Goal: Information Seeking & Learning: Learn about a topic

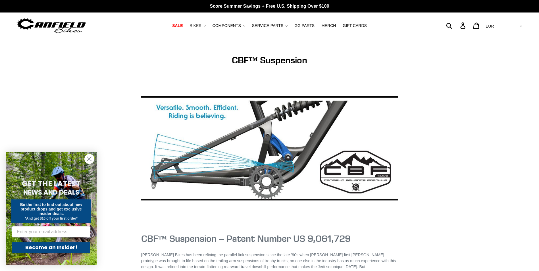
click at [206, 26] on icon ".cls-1{fill:#231f20}" at bounding box center [205, 26] width 2 height 2
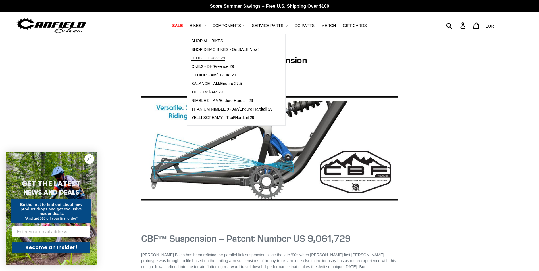
click at [217, 57] on span "JEDI - DH Race 29" at bounding box center [208, 58] width 34 height 5
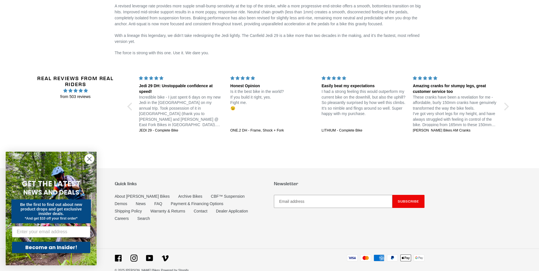
scroll to position [1001, 0]
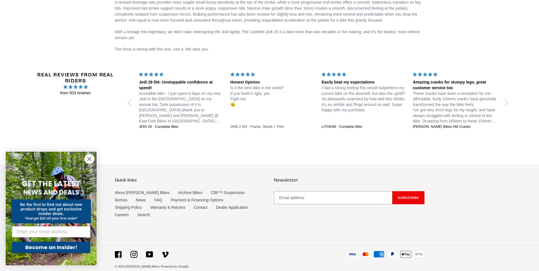
click at [252, 127] on div "ONE.2 DH - Frame, Shock + Fork" at bounding box center [272, 126] width 84 height 5
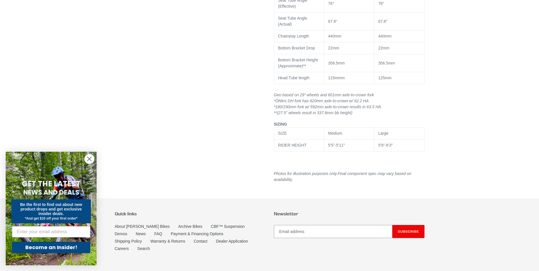
select select "highest-rating"
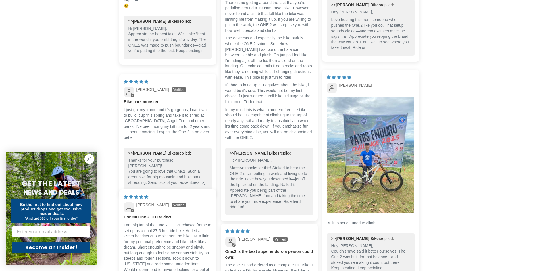
scroll to position [1174, 0]
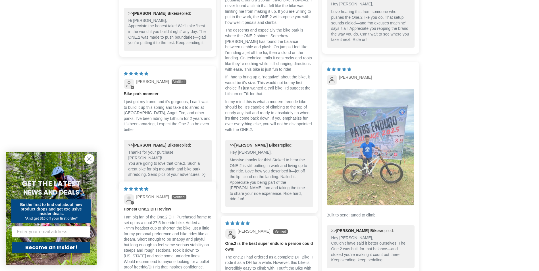
click at [387, 158] on img "Link to user picture 1" at bounding box center [370, 147] width 87 height 116
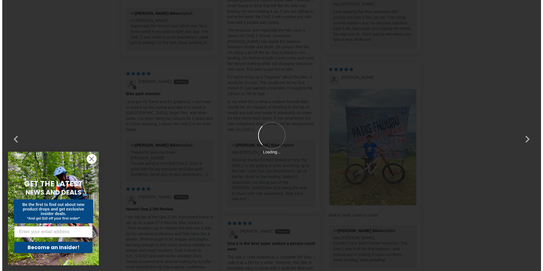
scroll to position [0, 0]
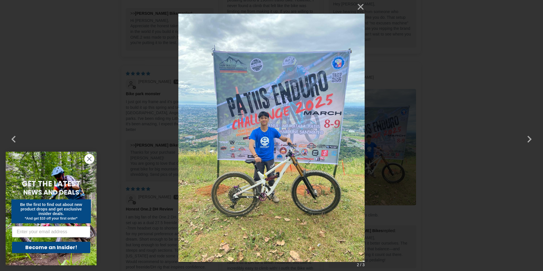
click at [459, 105] on div "× 2 / 3 Loading..." at bounding box center [271, 135] width 543 height 271
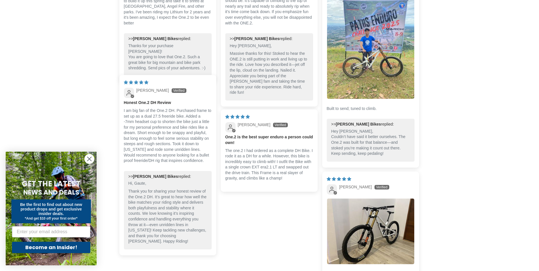
scroll to position [1316, 0]
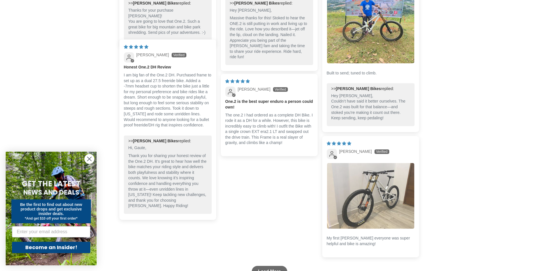
click at [384, 184] on img "Link to user picture 1" at bounding box center [370, 195] width 87 height 65
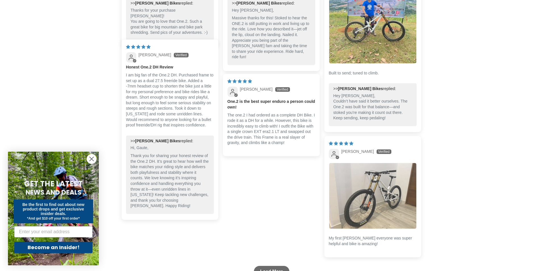
scroll to position [0, 0]
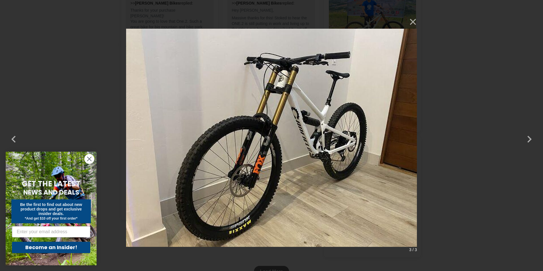
click at [471, 152] on div "× 3 / 3" at bounding box center [271, 135] width 543 height 271
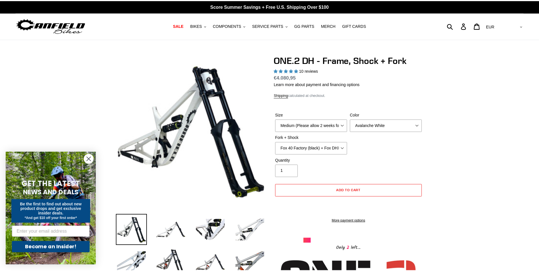
scroll to position [1316, 0]
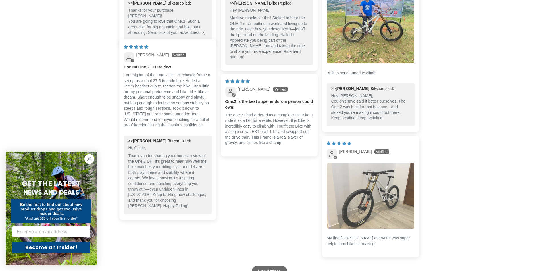
click at [400, 175] on img "Link to user picture 1" at bounding box center [370, 195] width 87 height 65
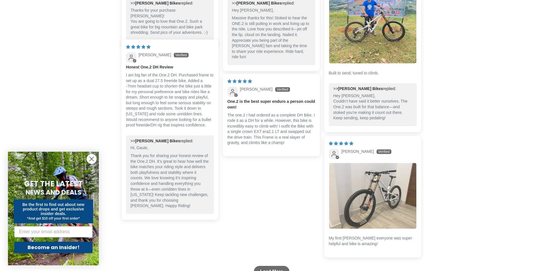
scroll to position [0, 0]
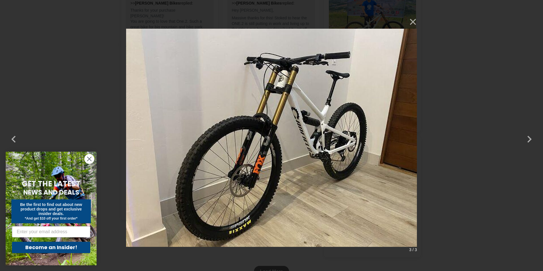
click at [487, 158] on div "× 3 / 3" at bounding box center [271, 135] width 543 height 271
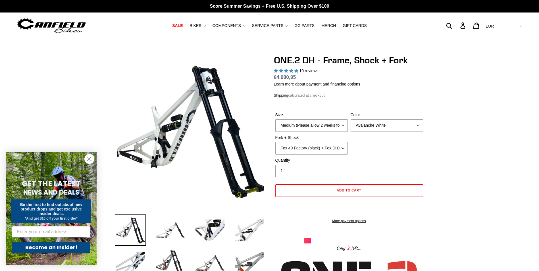
drag, startPoint x: 491, startPoint y: 151, endPoint x: 483, endPoint y: 55, distance: 96.6
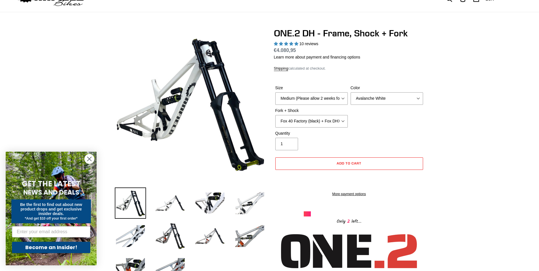
scroll to position [28, 0]
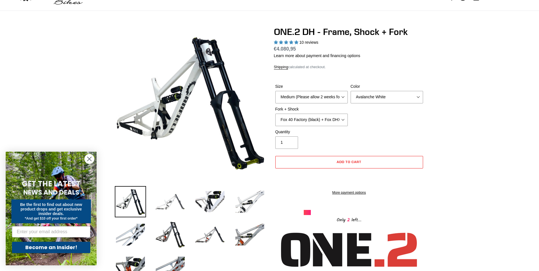
click at [177, 206] on img at bounding box center [169, 201] width 31 height 31
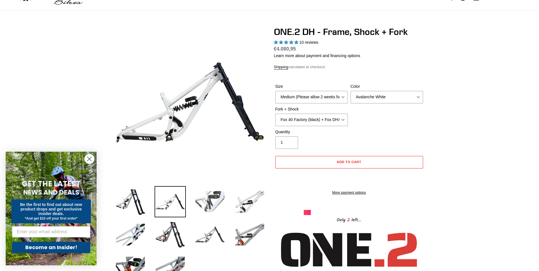
click at [214, 194] on img at bounding box center [209, 201] width 31 height 31
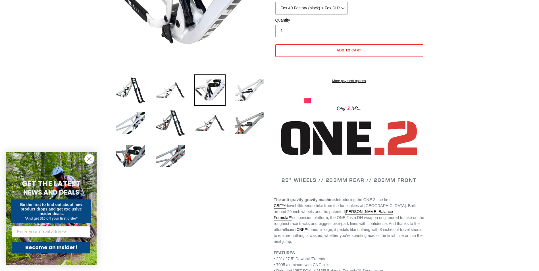
scroll to position [0, 0]
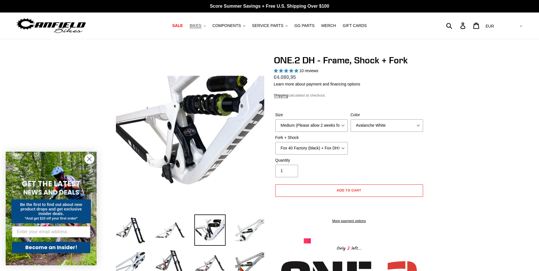
click at [201, 25] on span "BIKES" at bounding box center [195, 25] width 12 height 5
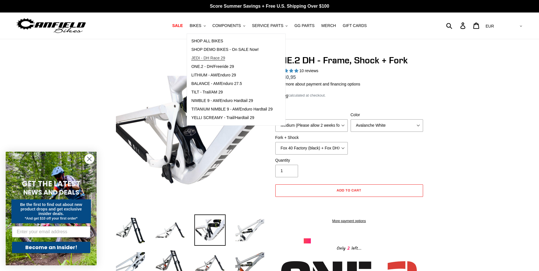
click at [217, 57] on span "JEDI - DH Race 29" at bounding box center [208, 58] width 34 height 5
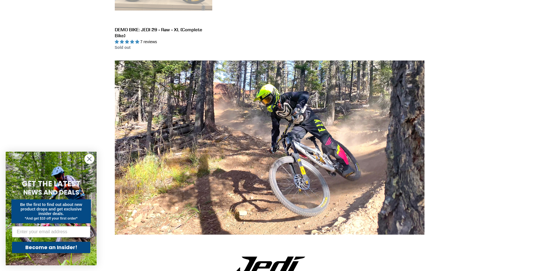
scroll to position [405, 0]
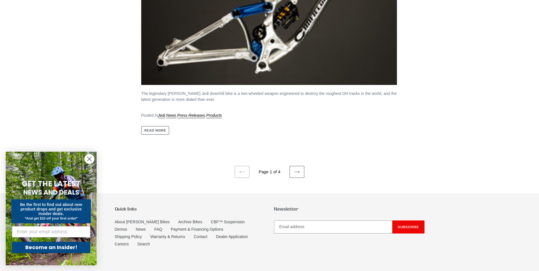
scroll to position [2766, 0]
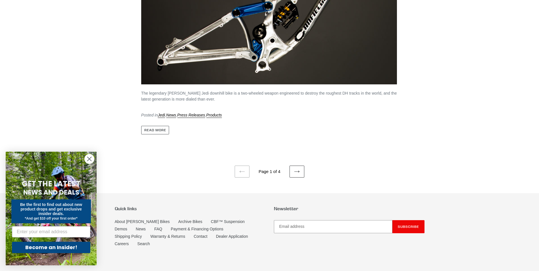
click at [299, 169] on icon at bounding box center [297, 172] width 6 height 6
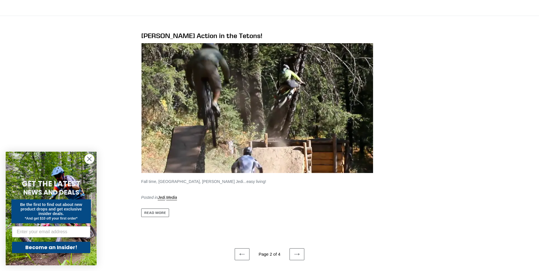
scroll to position [2470, 0]
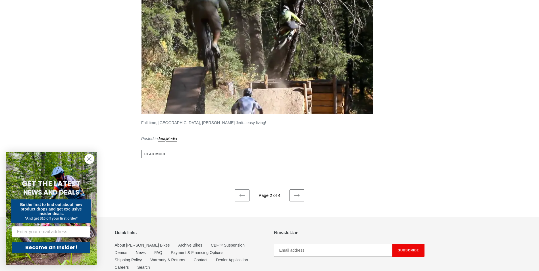
click at [300, 190] on link "Next page" at bounding box center [296, 195] width 15 height 12
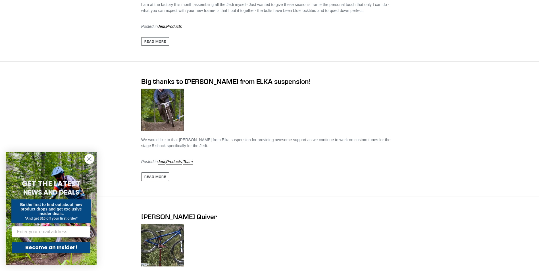
scroll to position [1760, 0]
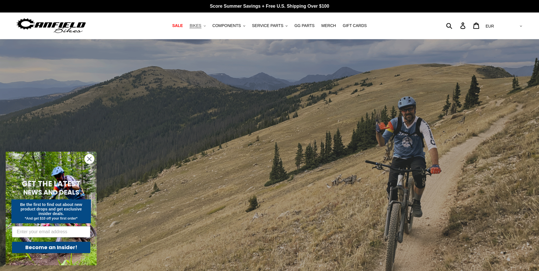
click at [208, 26] on button "BIKES .cls-1{fill:#231f20}" at bounding box center [198, 26] width 22 height 8
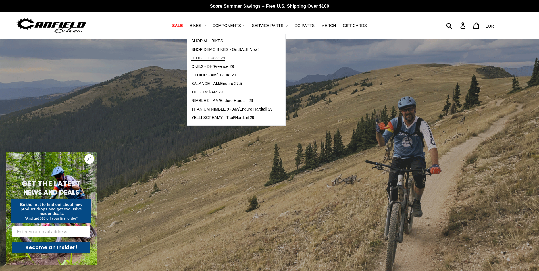
click at [216, 57] on span "JEDI - DH Race 29" at bounding box center [208, 58] width 34 height 5
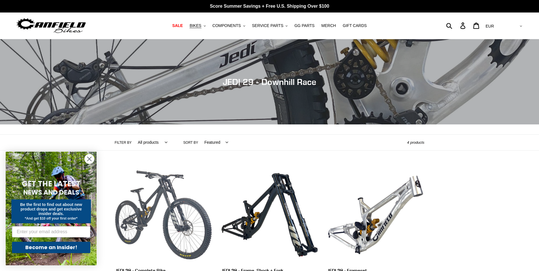
click at [170, 197] on link "JEDI 29 - Complete Bike" at bounding box center [163, 226] width 97 height 120
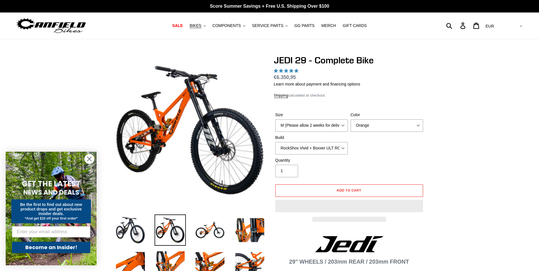
select select "highest-rating"
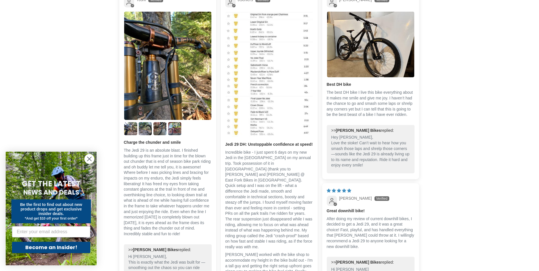
scroll to position [1391, 0]
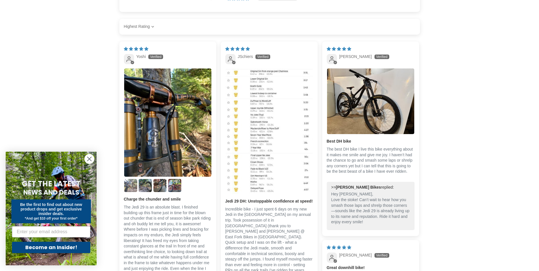
click at [129, 179] on img "Link to user picture 2" at bounding box center [130, 185] width 13 height 13
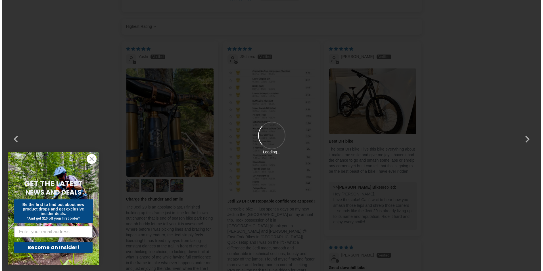
scroll to position [0, 0]
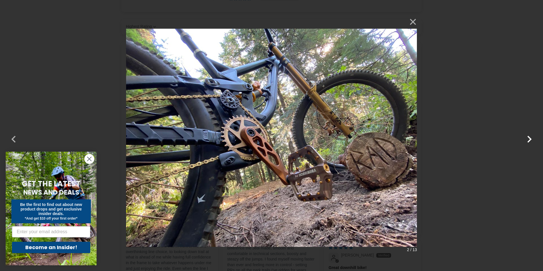
click at [530, 137] on button "button" at bounding box center [529, 136] width 14 height 14
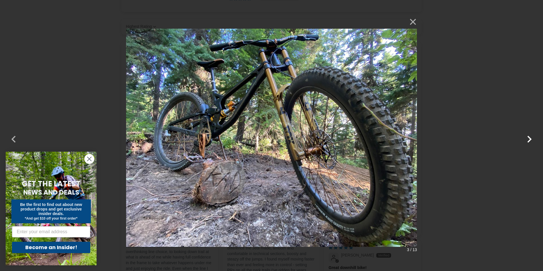
click at [530, 137] on button "button" at bounding box center [529, 136] width 14 height 14
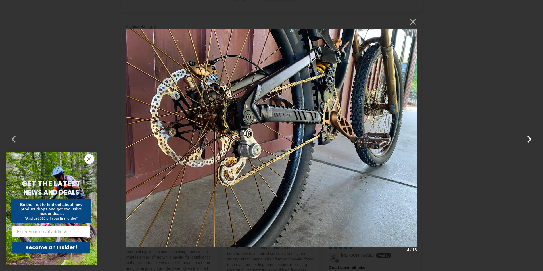
click at [530, 137] on button "button" at bounding box center [529, 136] width 14 height 14
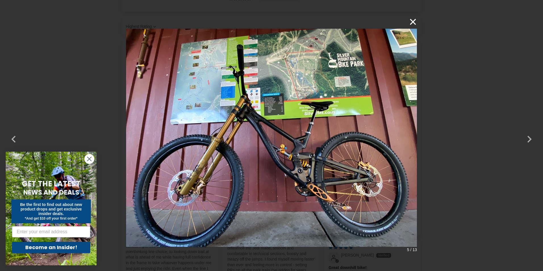
click at [415, 19] on button "×" at bounding box center [410, 22] width 14 height 14
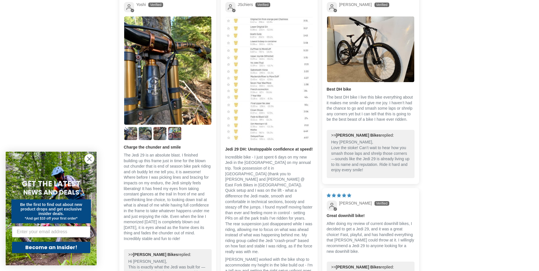
scroll to position [1363, 0]
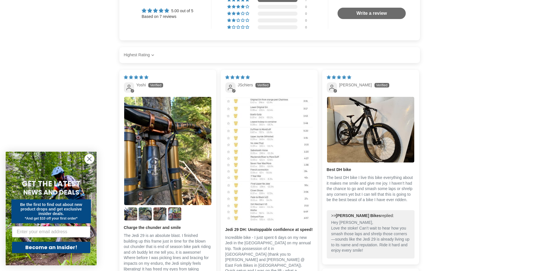
click at [258, 155] on img "Link to user picture 1" at bounding box center [268, 159] width 87 height 125
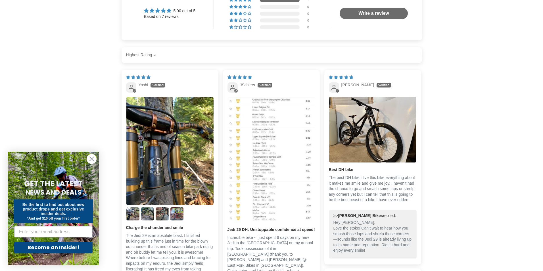
scroll to position [0, 0]
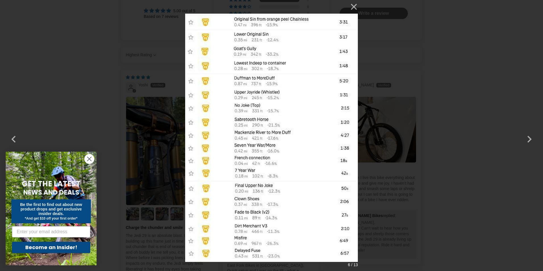
click at [380, 74] on div "× 6 / 13" at bounding box center [271, 135] width 543 height 271
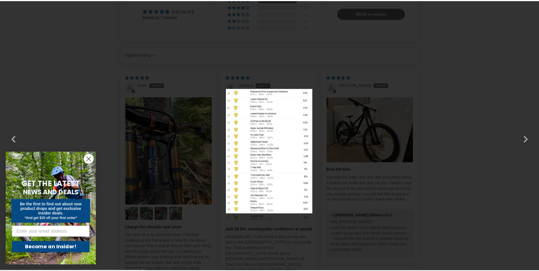
scroll to position [1363, 0]
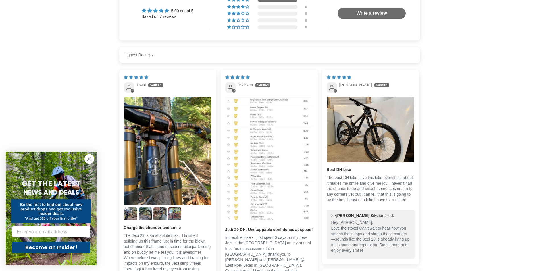
click at [261, 123] on img "Link to user picture 1" at bounding box center [268, 159] width 87 height 125
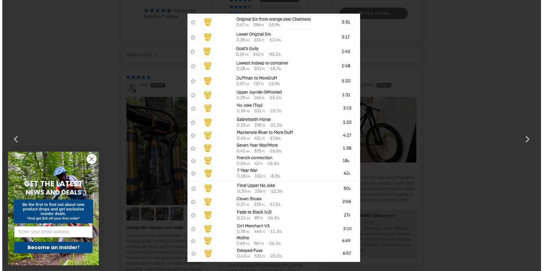
scroll to position [0, 0]
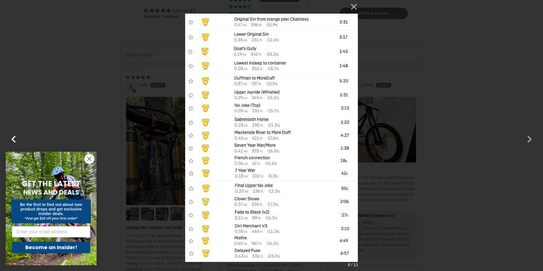
click at [14, 140] on button "button" at bounding box center [14, 136] width 14 height 14
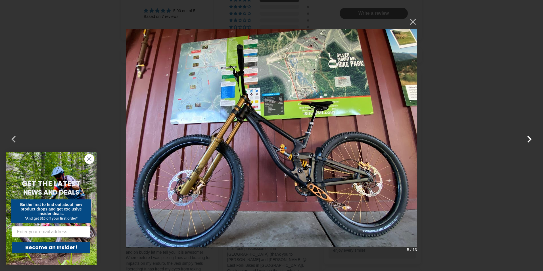
click at [531, 138] on button "button" at bounding box center [529, 136] width 14 height 14
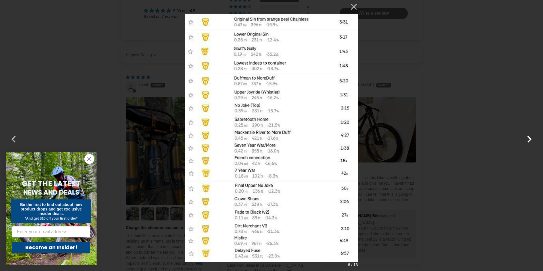
click at [531, 138] on button "button" at bounding box center [529, 136] width 14 height 14
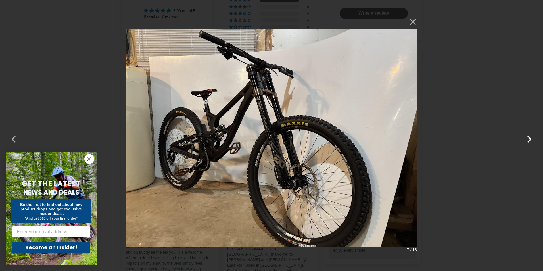
click at [531, 138] on button "button" at bounding box center [529, 136] width 14 height 14
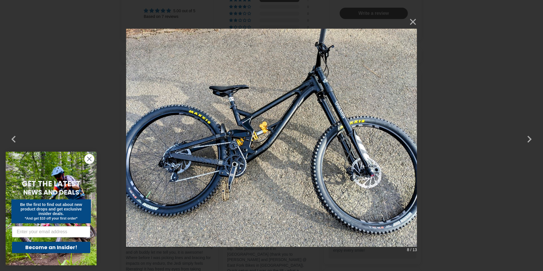
click at [499, 102] on div "× 8 / 13" at bounding box center [271, 135] width 543 height 271
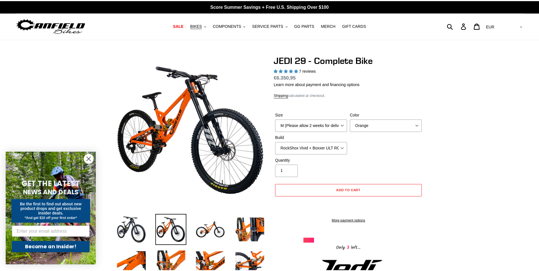
scroll to position [1363, 0]
